Goal: Information Seeking & Learning: Learn about a topic

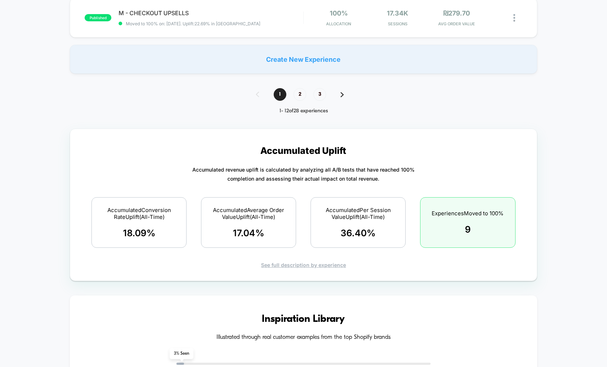
scroll to position [598, 0]
click at [377, 181] on p "Accumulated revenue uplift is calculated by analyzing all A/B tests that have r…" at bounding box center [303, 173] width 222 height 18
